Goal: Task Accomplishment & Management: Use online tool/utility

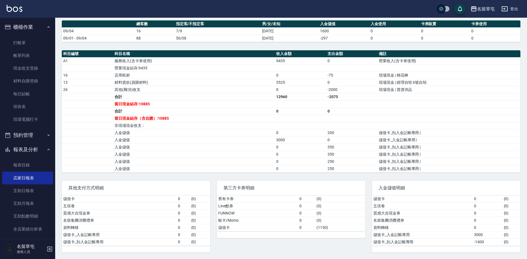
scroll to position [112, 0]
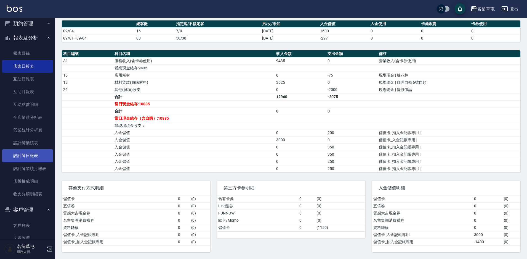
click at [36, 155] on link "設計師日報表" at bounding box center [27, 155] width 51 height 13
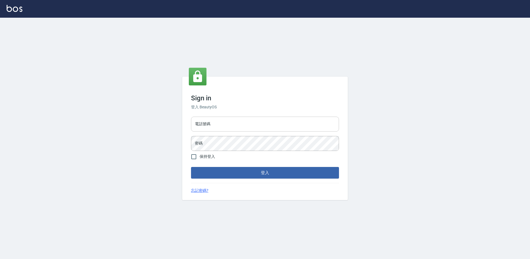
click at [239, 120] on input "電話號碼" at bounding box center [265, 124] width 148 height 15
type input "2306457"
click at [191, 167] on button "登入" at bounding box center [265, 173] width 148 height 12
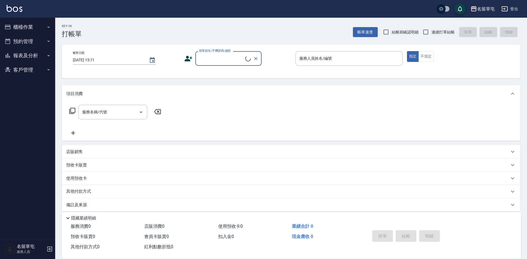
click at [31, 55] on button "報表及分析" at bounding box center [27, 55] width 51 height 14
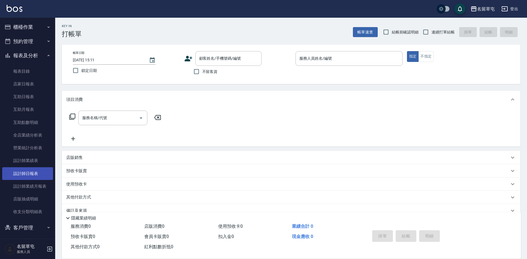
click at [19, 175] on link "設計師日報表" at bounding box center [27, 173] width 51 height 13
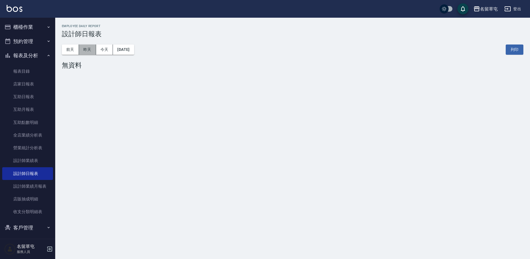
click at [88, 51] on button "昨天" at bounding box center [87, 49] width 17 height 10
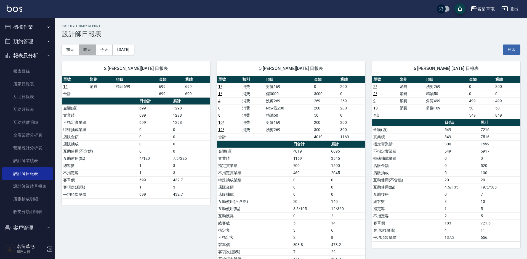
click at [83, 50] on button "昨天" at bounding box center [87, 49] width 17 height 10
click at [72, 52] on button "前天" at bounding box center [70, 49] width 17 height 10
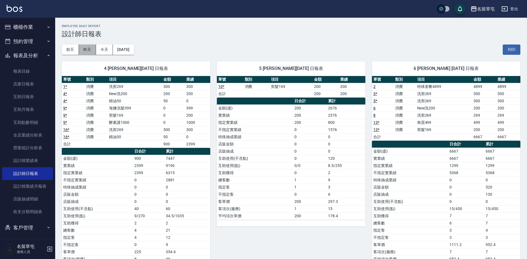
click at [87, 51] on button "昨天" at bounding box center [87, 49] width 17 height 10
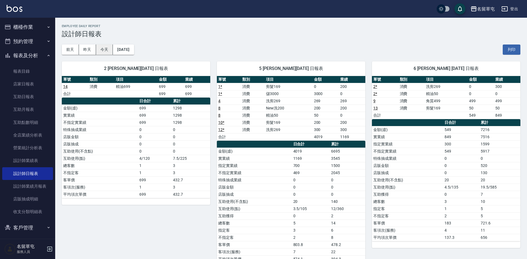
click at [103, 53] on button "今天" at bounding box center [104, 49] width 17 height 10
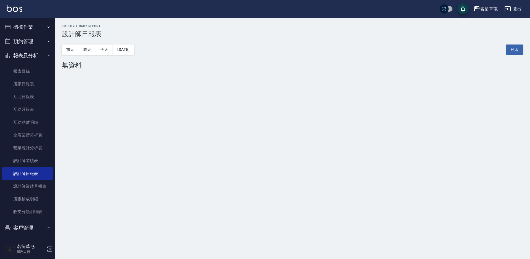
click at [22, 26] on button "櫃檯作業" at bounding box center [27, 27] width 51 height 14
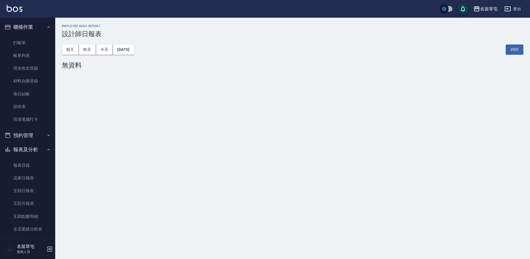
click at [23, 34] on button "櫃檯作業" at bounding box center [27, 27] width 51 height 14
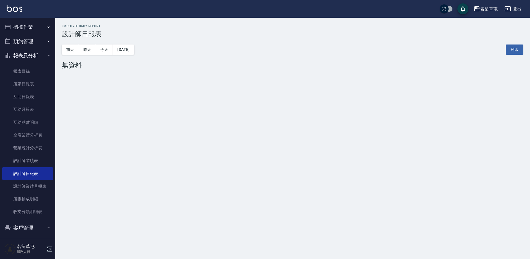
click at [31, 23] on button "櫃檯作業" at bounding box center [27, 27] width 51 height 14
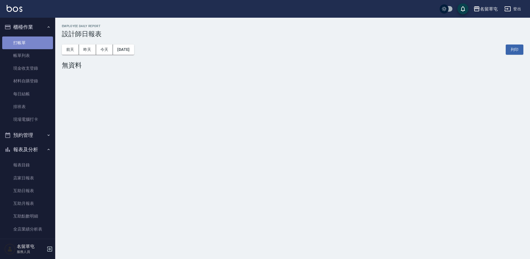
click at [29, 42] on link "打帳單" at bounding box center [27, 42] width 51 height 13
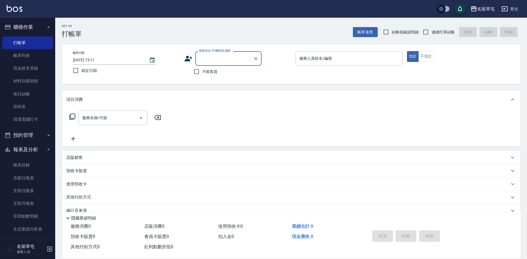
drag, startPoint x: 338, startPoint y: 80, endPoint x: 345, endPoint y: 78, distance: 7.0
click at [338, 80] on div "帳單日期 2025/09/05 15:11 鎖定日期 顧客姓名/手機號碼/編號 顧客姓名/手機號碼/編號 不留客資 服務人員姓名/編號 服務人員姓名/編號 指…" at bounding box center [291, 63] width 459 height 39
click at [489, 9] on div "名留草屯" at bounding box center [486, 9] width 18 height 7
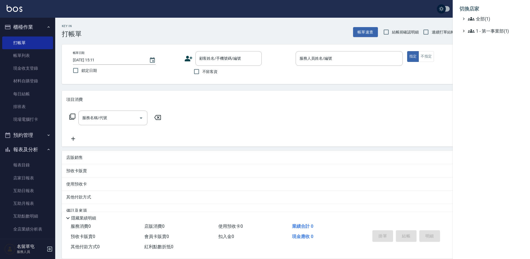
click at [405, 12] on div at bounding box center [265, 129] width 530 height 259
